Goal: Information Seeking & Learning: Learn about a topic

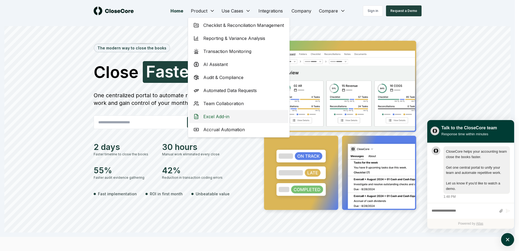
click at [212, 114] on span "Excel Add-in" at bounding box center [216, 116] width 26 height 7
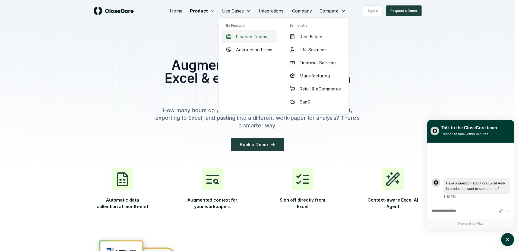
click at [255, 39] on span "Finance Teams" at bounding box center [251, 36] width 31 height 7
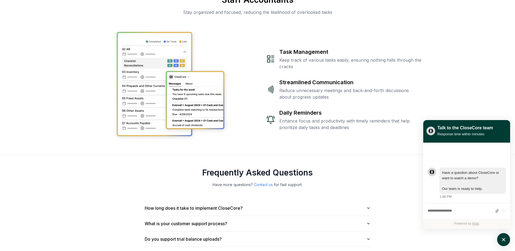
scroll to position [1085, 0]
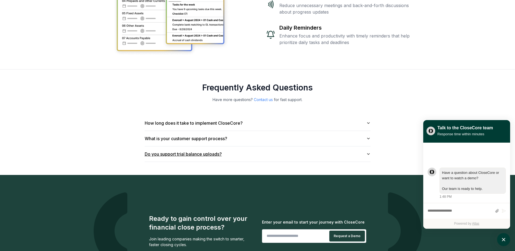
click at [179, 146] on button "Do you support trial balance uploads?" at bounding box center [258, 153] width 226 height 15
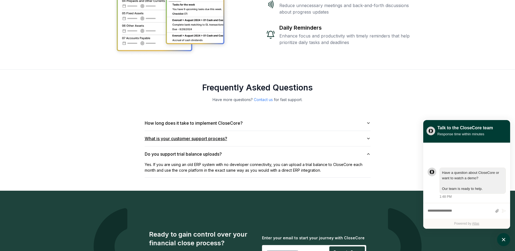
click at [184, 131] on button "What is your customer support process?" at bounding box center [258, 138] width 226 height 15
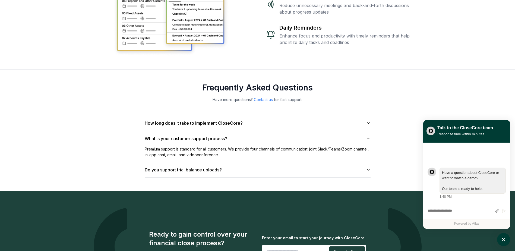
click at [194, 115] on button "How long does it take to implement CloseCore?" at bounding box center [258, 122] width 226 height 15
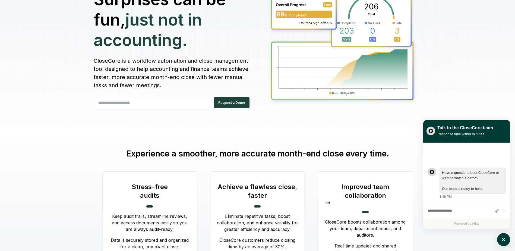
scroll to position [0, 0]
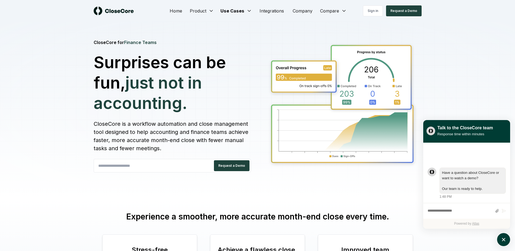
drag, startPoint x: 518, startPoint y: 194, endPoint x: 340, endPoint y: 29, distance: 242.7
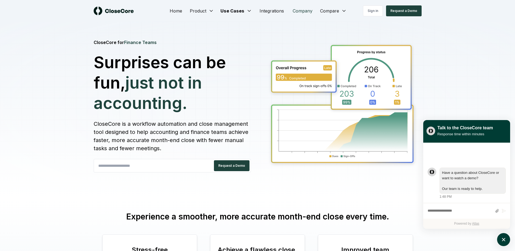
click at [299, 13] on link "Company" at bounding box center [302, 10] width 28 height 11
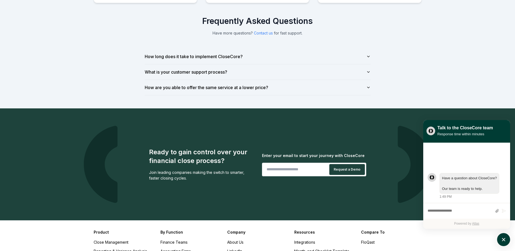
scroll to position [407, 0]
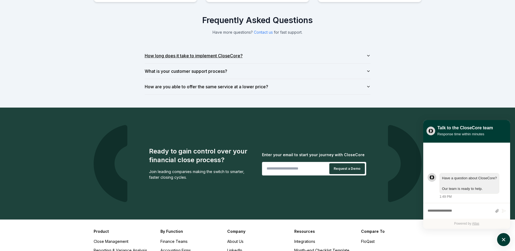
click at [276, 58] on button "How long does it take to implement CloseCore?" at bounding box center [258, 55] width 226 height 15
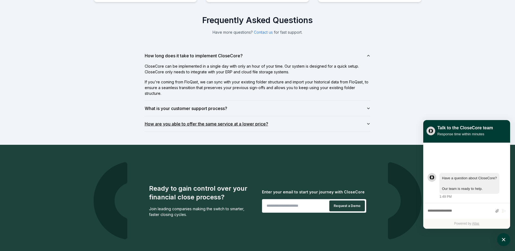
click at [250, 123] on button "How are you able to offer the same service at a lower price?" at bounding box center [258, 123] width 226 height 15
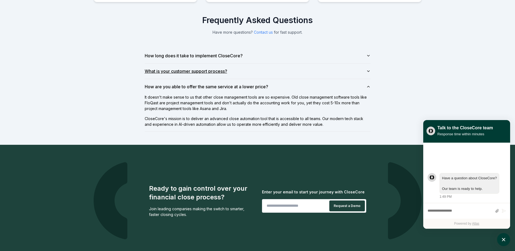
click at [271, 71] on button "What is your customer support process?" at bounding box center [258, 70] width 226 height 15
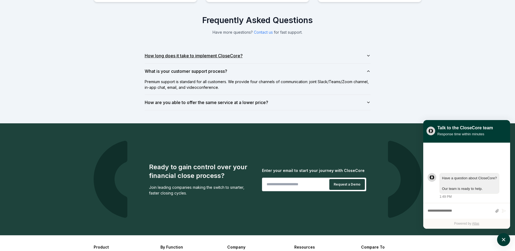
click at [271, 58] on button "How long does it take to implement CloseCore?" at bounding box center [258, 55] width 226 height 15
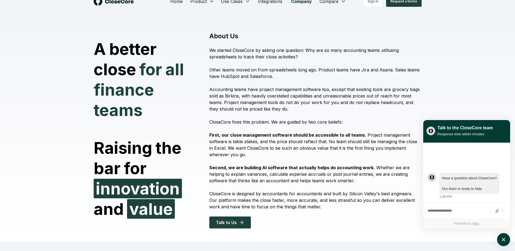
scroll to position [0, 0]
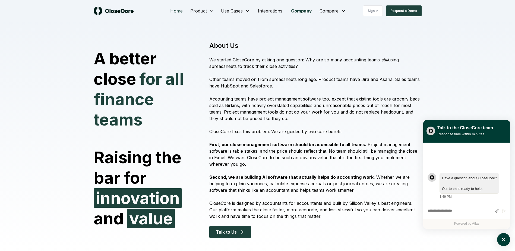
click at [182, 11] on link "Home" at bounding box center [176, 10] width 21 height 11
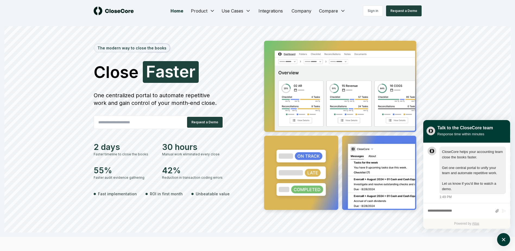
click at [149, 51] on div "The modern way to close the books" at bounding box center [131, 48] width 75 height 8
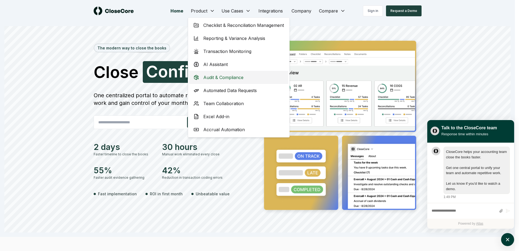
click at [228, 76] on span "Audit & Compliance" at bounding box center [223, 77] width 40 height 7
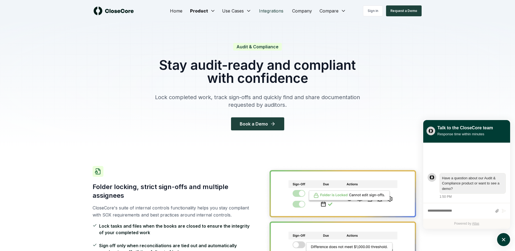
click at [269, 9] on link "Integrations" at bounding box center [270, 10] width 33 height 11
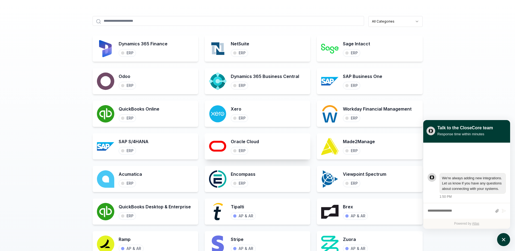
scroll to position [298, 0]
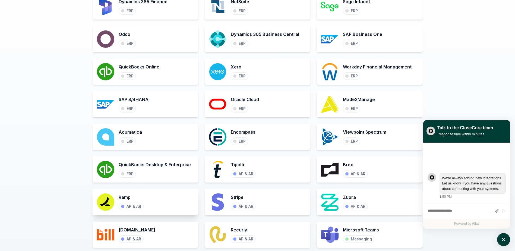
click at [159, 197] on div "Ramp AP & AR" at bounding box center [146, 202] width 106 height 26
click at [127, 206] on div "AP & AR" at bounding box center [133, 206] width 15 height 5
click at [128, 206] on div "AP & AR" at bounding box center [133, 206] width 15 height 5
drag, startPoint x: 45, startPoint y: 178, endPoint x: 42, endPoint y: 176, distance: 3.7
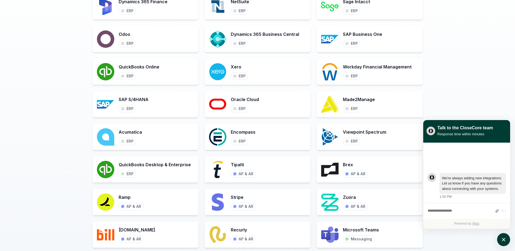
click at [45, 177] on div "All Categories Dynamics 365 Finance ERP NetSuite ERP Sage Intacct ERP Odoo ERP …" at bounding box center [257, 160] width 515 height 406
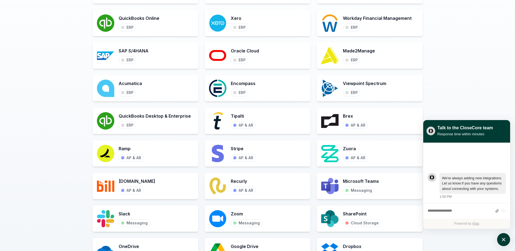
scroll to position [434, 0]
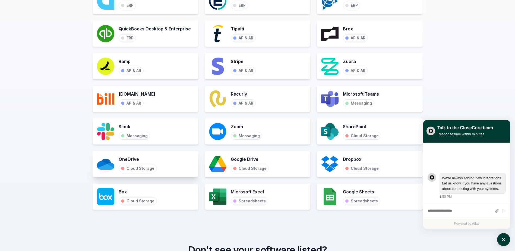
click at [170, 158] on div "OneDrive Cloud Storage" at bounding box center [146, 164] width 106 height 26
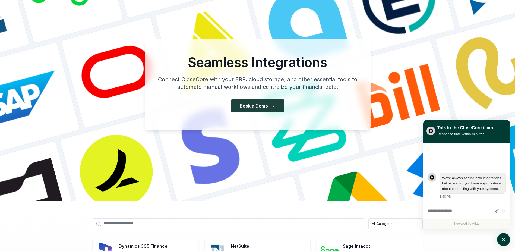
scroll to position [0, 0]
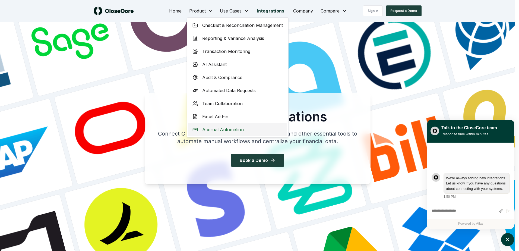
click at [211, 131] on span "Accrual Automation" at bounding box center [223, 129] width 42 height 7
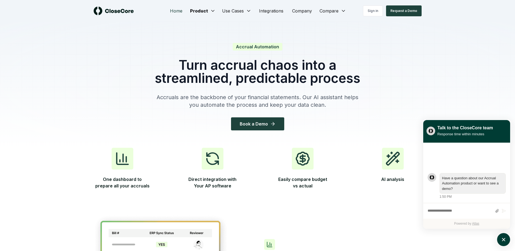
click at [178, 10] on link "Home" at bounding box center [175, 10] width 21 height 11
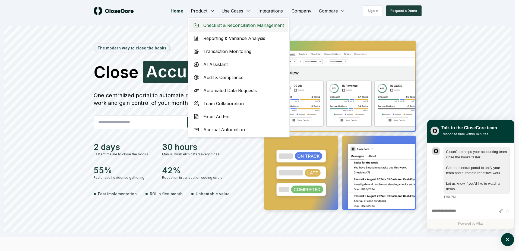
click at [210, 23] on span "Checklist & Reconciliation Management" at bounding box center [243, 25] width 81 height 7
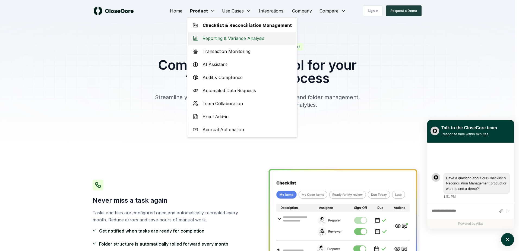
click at [215, 38] on span "Reporting & Variance Analysis" at bounding box center [233, 38] width 62 height 7
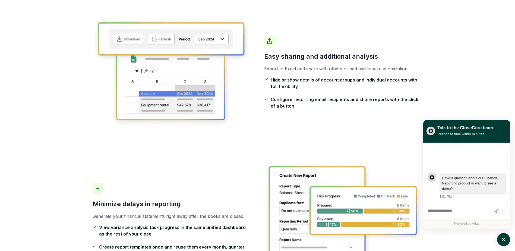
scroll to position [733, 0]
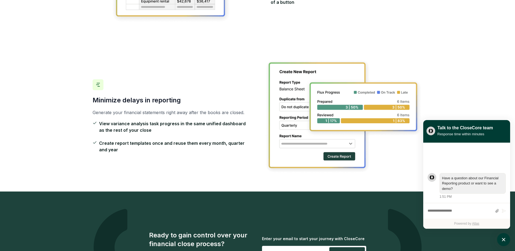
drag, startPoint x: 227, startPoint y: 60, endPoint x: 155, endPoint y: 63, distance: 72.5
click at [154, 109] on p "Generate your financial statements right away after the books are closed." at bounding box center [172, 112] width 158 height 7
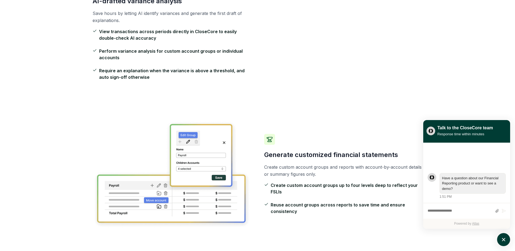
scroll to position [0, 0]
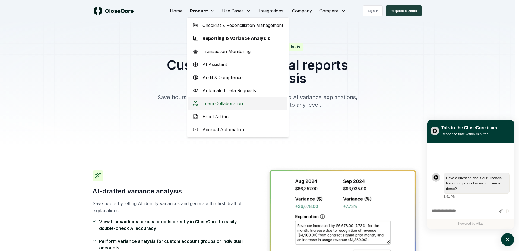
click at [212, 104] on span "Team Collaboration" at bounding box center [222, 103] width 40 height 7
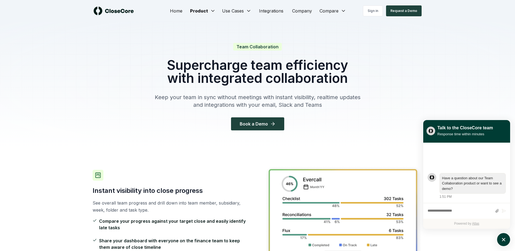
drag, startPoint x: 179, startPoint y: 14, endPoint x: 374, endPoint y: 41, distance: 196.1
click at [389, 47] on div at bounding box center [257, 85] width 515 height 126
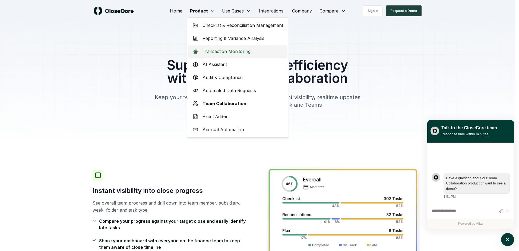
click at [231, 49] on span "Transaction Monitoring" at bounding box center [226, 51] width 48 height 7
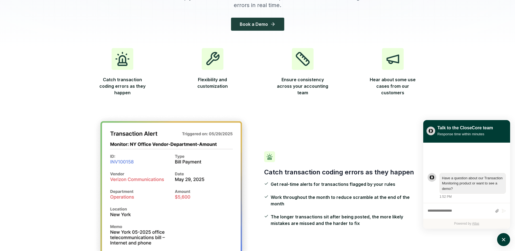
scroll to position [136, 0]
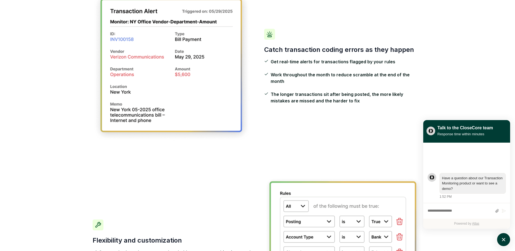
drag, startPoint x: 231, startPoint y: 49, endPoint x: 233, endPoint y: 52, distance: 4.2
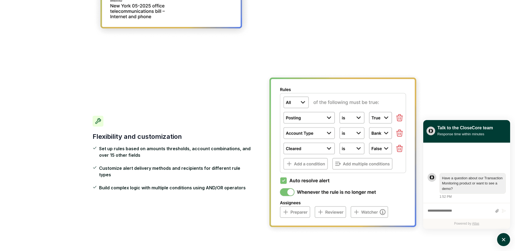
drag, startPoint x: 233, startPoint y: 52, endPoint x: 172, endPoint y: 65, distance: 62.7
click at [172, 65] on div "Flexibility and customization Set up rules based on amounts thresholds, account…" at bounding box center [258, 153] width 330 height 196
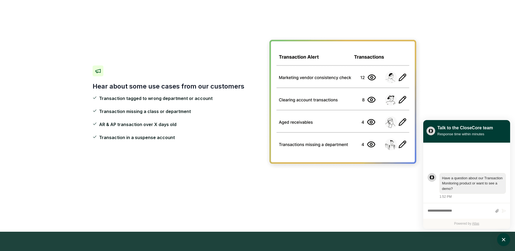
scroll to position [733, 0]
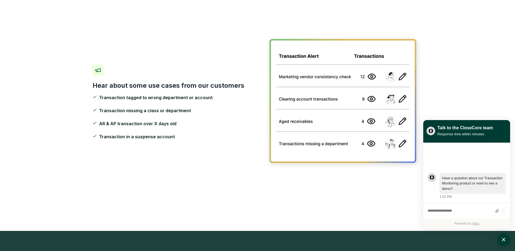
drag, startPoint x: 185, startPoint y: 62, endPoint x: 199, endPoint y: 45, distance: 22.4
click at [199, 45] on div "Hear about some use cases from our customers Transaction tagged to wrong depart…" at bounding box center [258, 102] width 330 height 170
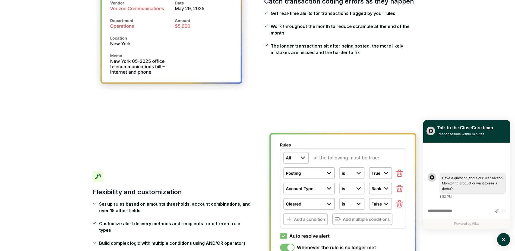
scroll to position [217, 0]
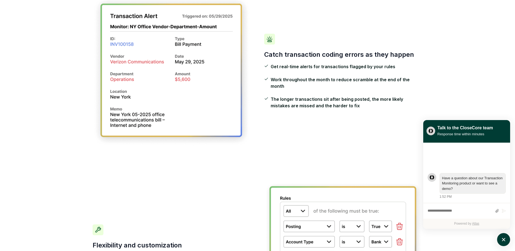
click at [303, 148] on div "Catch transaction coding errors as they happen Get real-time alerts for transac…" at bounding box center [258, 71] width 330 height 185
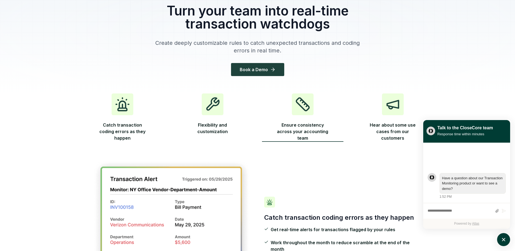
scroll to position [0, 0]
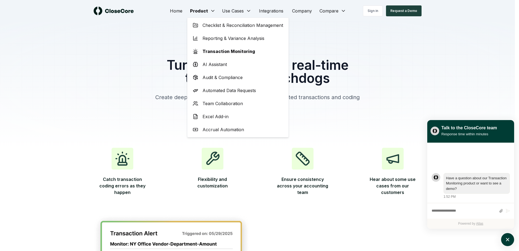
drag, startPoint x: 314, startPoint y: 233, endPoint x: 248, endPoint y: 265, distance: 73.4
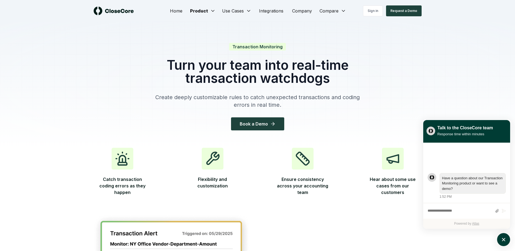
drag, startPoint x: 248, startPoint y: 265, endPoint x: 376, endPoint y: 220, distance: 135.2
drag, startPoint x: 335, startPoint y: 238, endPoint x: 345, endPoint y: 239, distance: 9.3
